Goal: Transaction & Acquisition: Purchase product/service

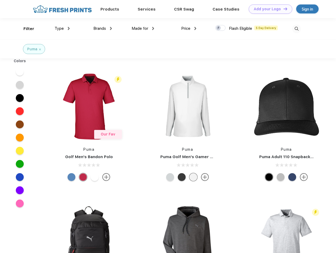
click at [269, 9] on link "Add your Logo Design Tool" at bounding box center [271, 8] width 44 height 9
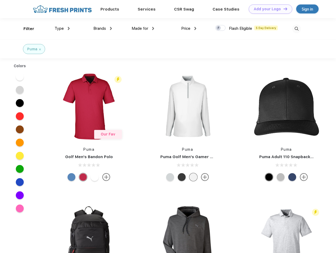
click at [0, 0] on div "Design Tool" at bounding box center [0, 0] width 0 height 0
click at [283, 9] on link "Add your Logo Design Tool" at bounding box center [271, 8] width 44 height 9
click at [25, 29] on div "Filter" at bounding box center [28, 29] width 11 height 6
click at [62, 29] on span "Type" at bounding box center [59, 28] width 9 height 5
click at [103, 29] on span "Brands" at bounding box center [99, 28] width 13 height 5
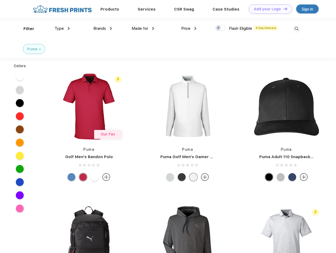
click at [143, 29] on span "Made for" at bounding box center [140, 28] width 17 height 5
click at [189, 29] on span "Price" at bounding box center [185, 28] width 9 height 5
click at [221, 28] on div at bounding box center [220, 28] width 10 height 6
click at [219, 28] on input "checkbox" at bounding box center [216, 26] width 3 height 3
click at [297, 29] on img at bounding box center [297, 29] width 9 height 9
